Goal: Check status

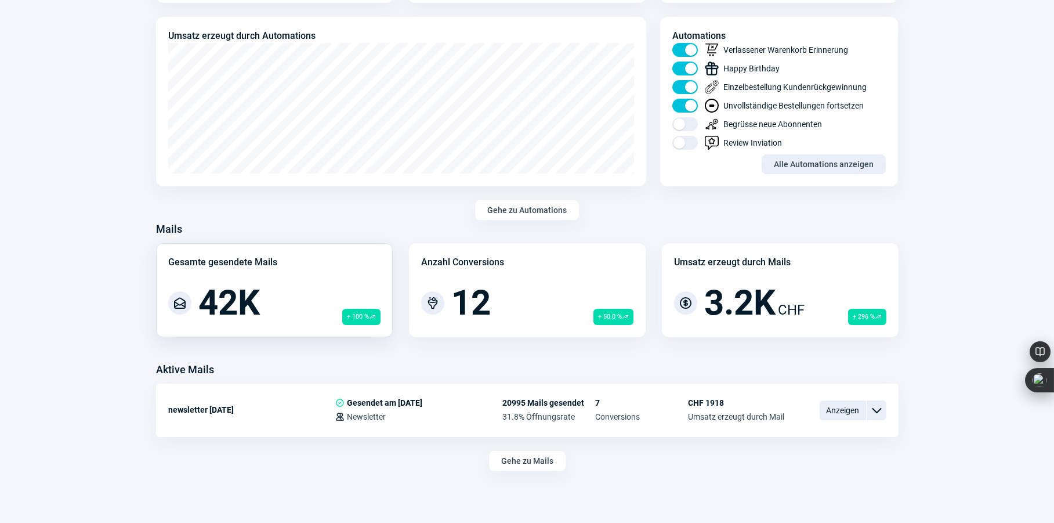
scroll to position [657, 0]
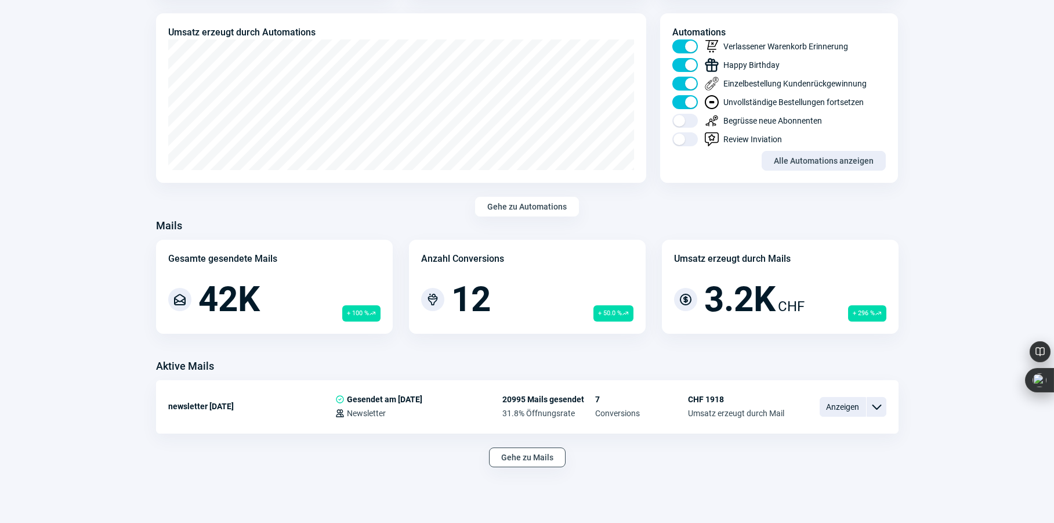
click at [516, 455] on span "Gehe zu Mails" at bounding box center [527, 457] width 52 height 19
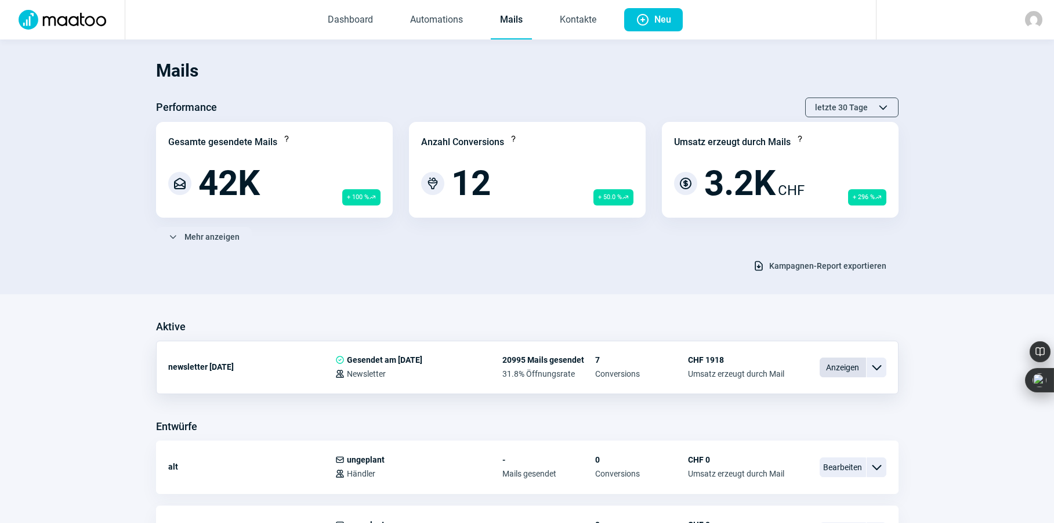
click at [828, 370] on span "Anzeigen" at bounding box center [843, 367] width 46 height 20
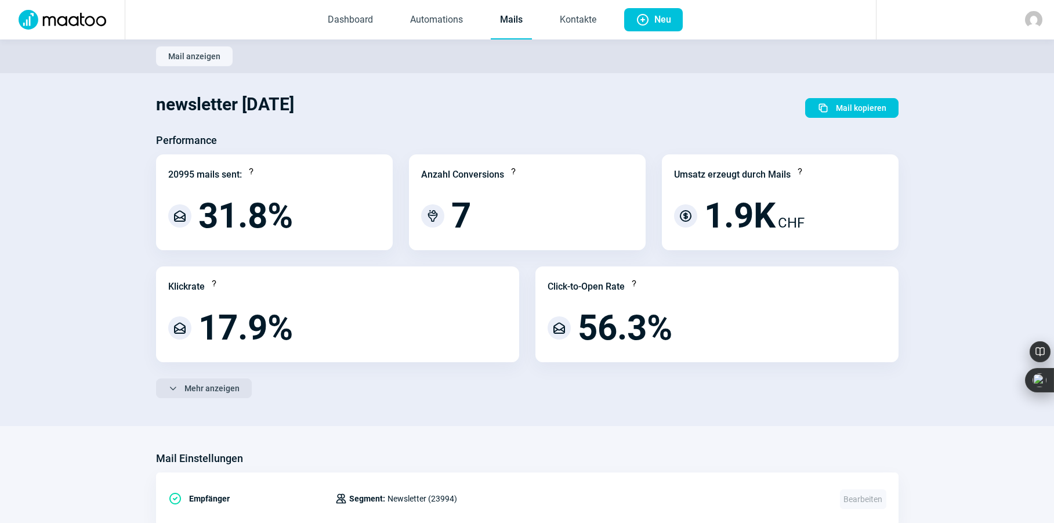
click at [204, 390] on span "Mehr anzeigen" at bounding box center [211, 388] width 55 height 19
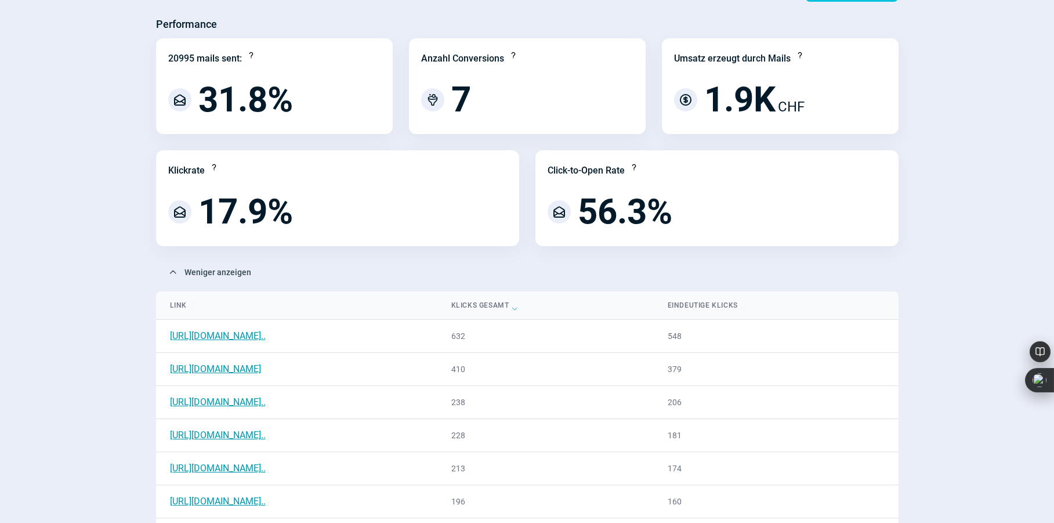
scroll to position [115, 0]
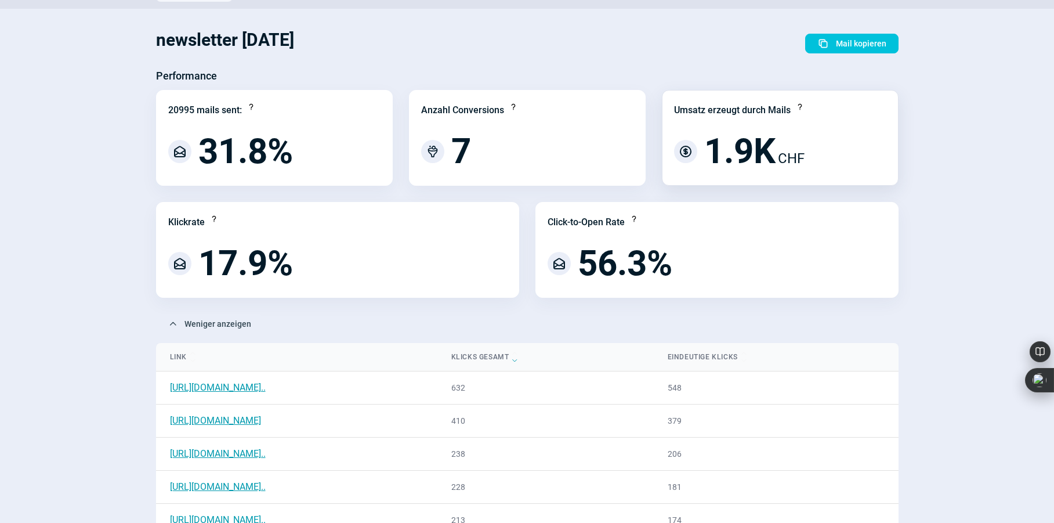
click at [733, 142] on span "1.9K" at bounding box center [739, 151] width 71 height 35
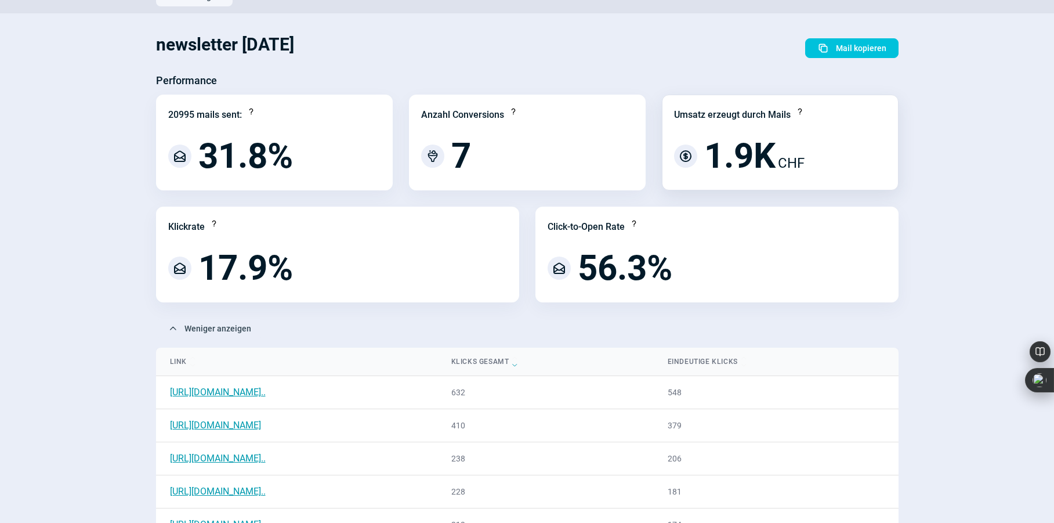
click at [735, 113] on div "Umsatz erzeugt durch Mails" at bounding box center [732, 115] width 117 height 14
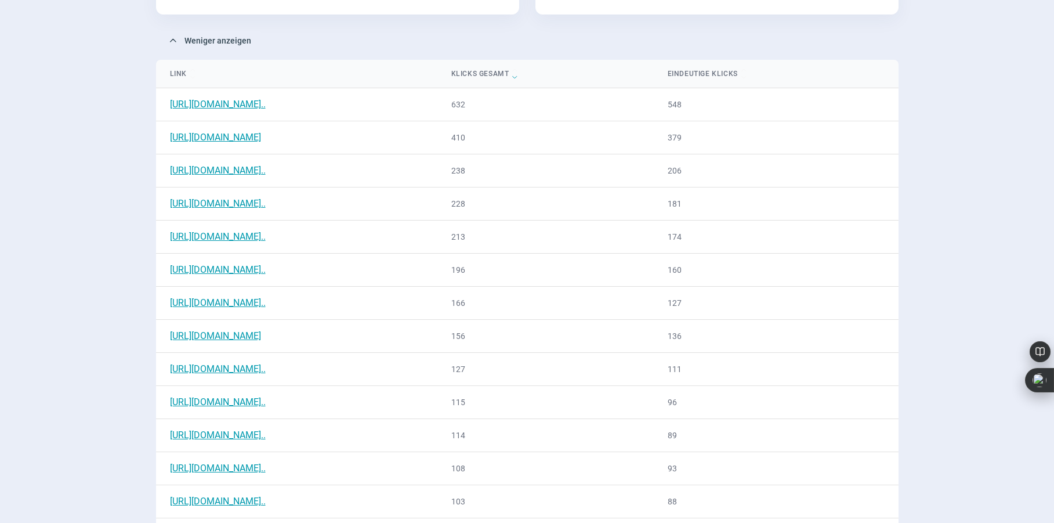
scroll to position [0, 0]
